Goal: Navigation & Orientation: Find specific page/section

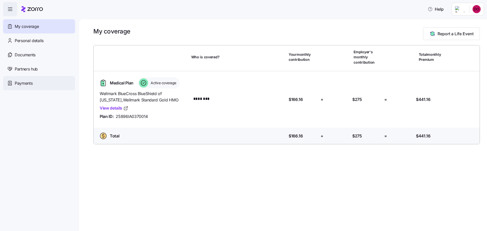
click at [25, 87] on span "Payments" at bounding box center [24, 83] width 18 height 6
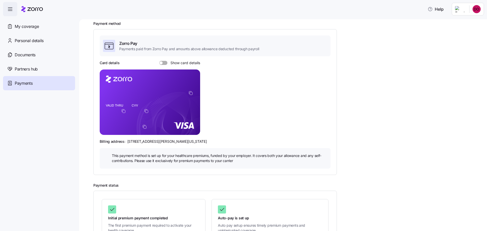
scroll to position [102, 0]
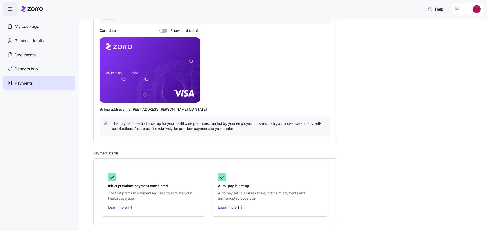
click at [168, 184] on span "Initial premium payment completed" at bounding box center [153, 186] width 91 height 5
click at [133, 210] on link "Learn more" at bounding box center [120, 207] width 25 height 5
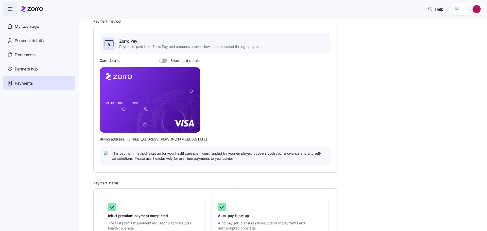
scroll to position [0, 0]
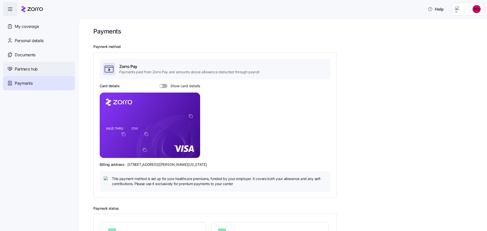
click at [34, 72] on span "Partners hub" at bounding box center [26, 69] width 23 height 6
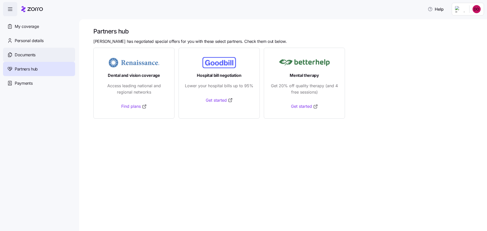
click at [30, 58] on span "Documents" at bounding box center [25, 55] width 21 height 6
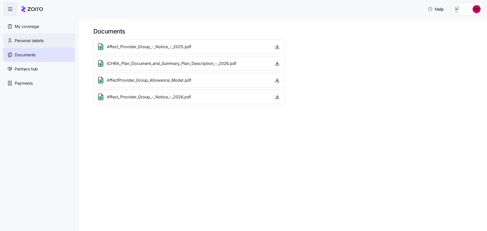
click at [28, 48] on div "Personal details" at bounding box center [39, 41] width 72 height 14
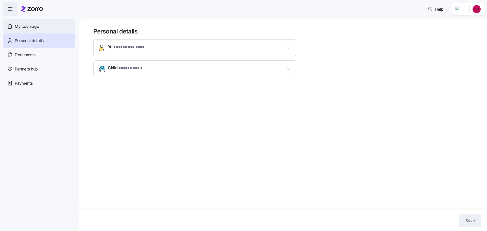
click at [37, 30] on span "My coverage" at bounding box center [27, 26] width 24 height 6
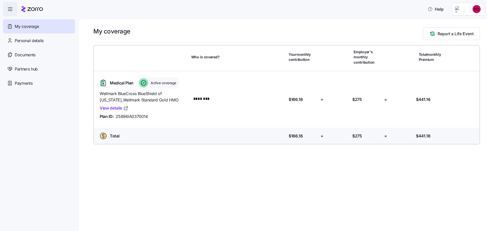
click at [13, 12] on icon "button" at bounding box center [10, 9] width 6 height 6
